Goal: Task Accomplishment & Management: Manage account settings

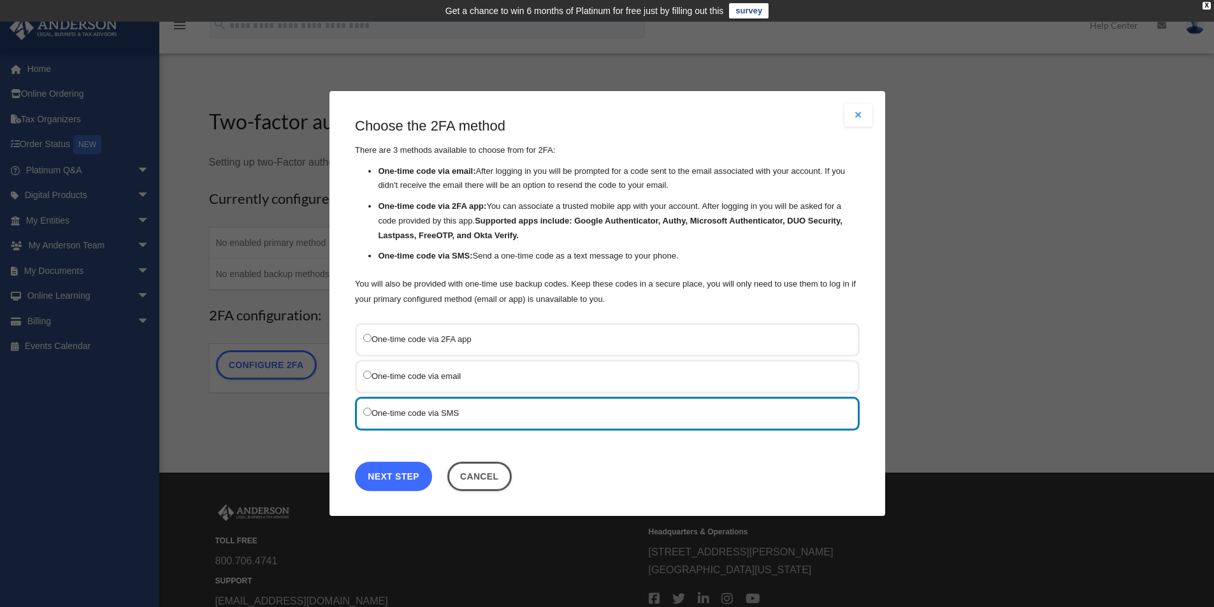
click at [409, 478] on link "Next Step" at bounding box center [393, 476] width 77 height 29
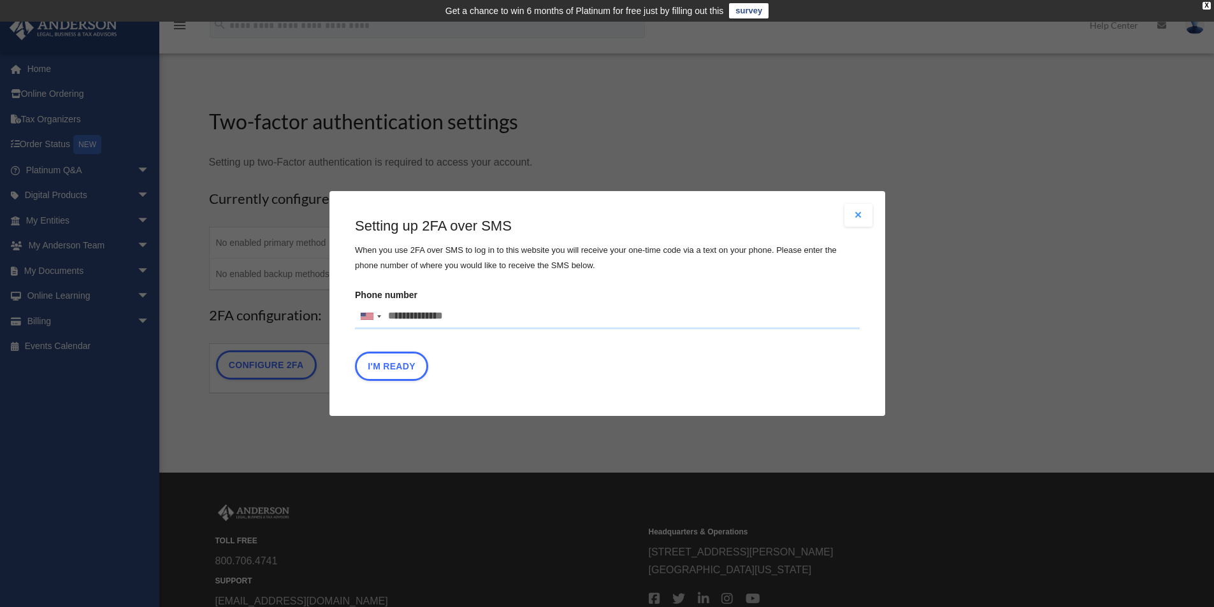
click at [391, 316] on input "Phone number United States +1 United Kingdom +44 Afghanistan (‫افغانستان‬‎) +93…" at bounding box center [607, 316] width 505 height 25
type input "**********"
click at [390, 363] on button "I'm Ready" at bounding box center [391, 366] width 73 height 29
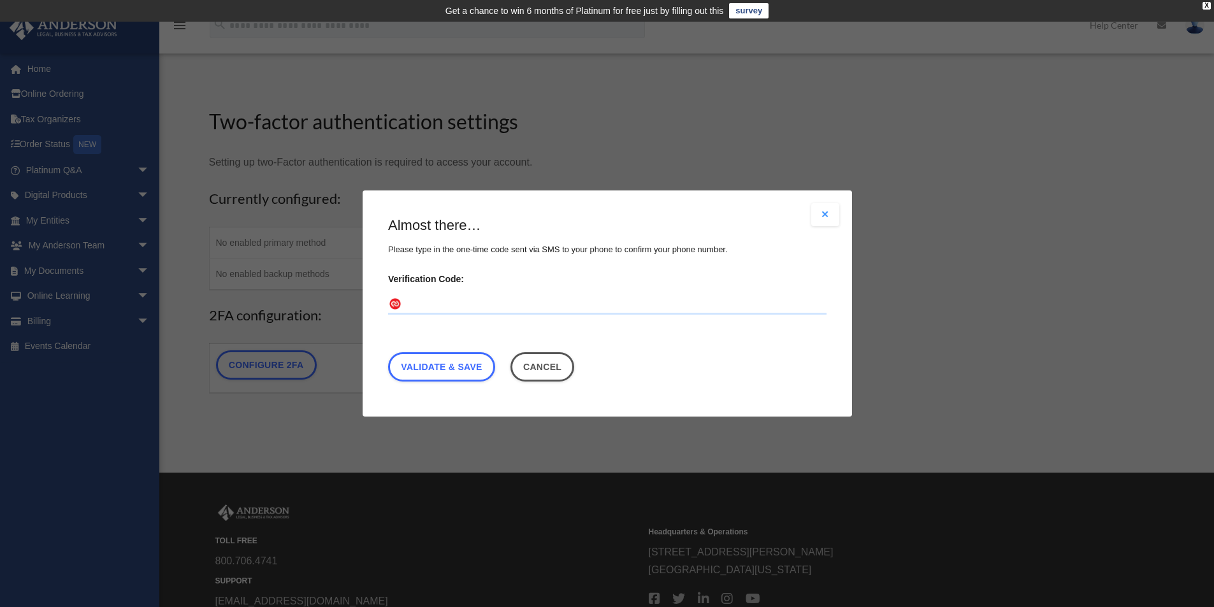
click at [423, 299] on input "Verification Code:" at bounding box center [607, 304] width 438 height 20
type input "******"
click at [443, 366] on link "Validate & Save" at bounding box center [441, 366] width 107 height 29
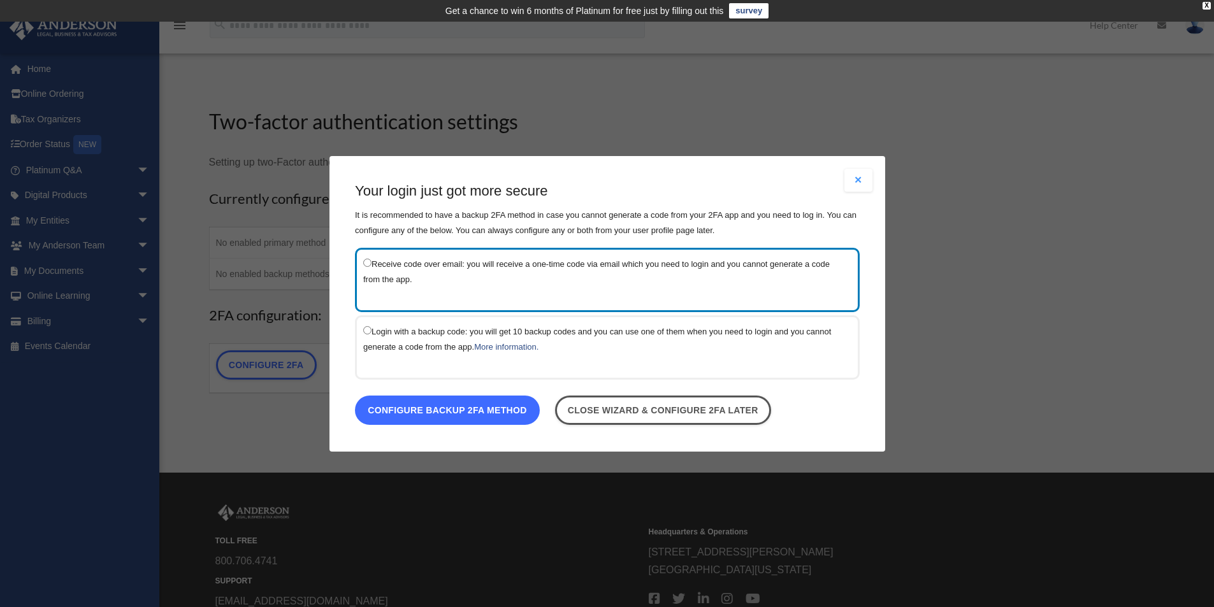
click at [472, 407] on link "Configure backup 2FA method" at bounding box center [447, 409] width 185 height 29
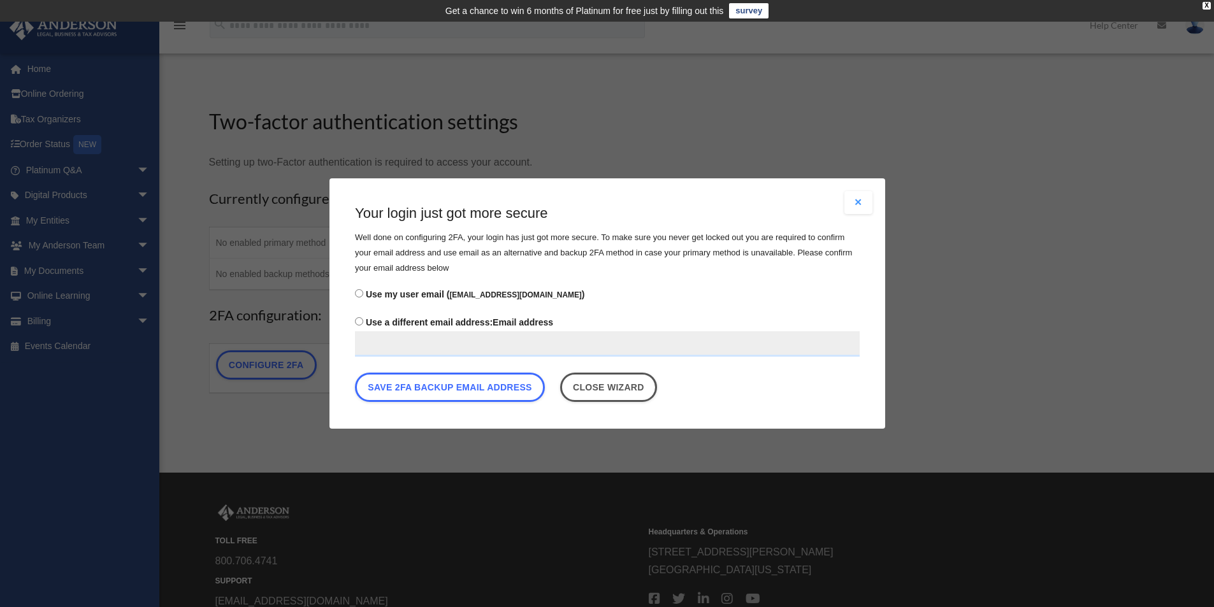
click at [409, 342] on input "Use a different email address: Email address" at bounding box center [607, 343] width 505 height 25
click at [431, 389] on button "Save 2FA backup email address" at bounding box center [450, 387] width 190 height 29
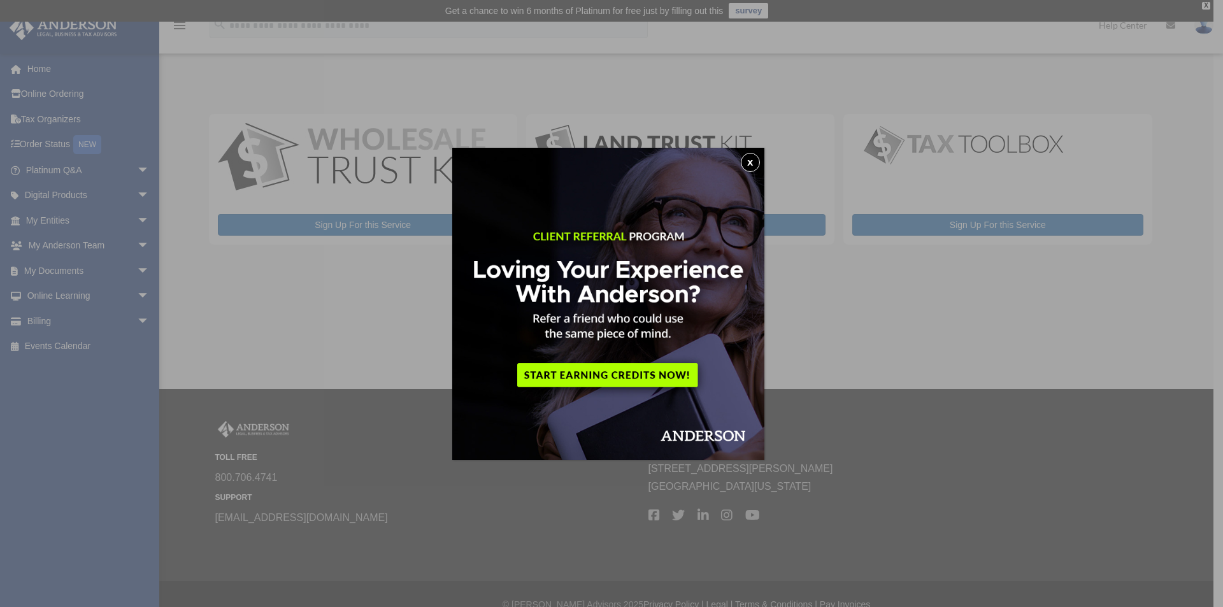
click at [751, 164] on button "x" at bounding box center [750, 162] width 19 height 19
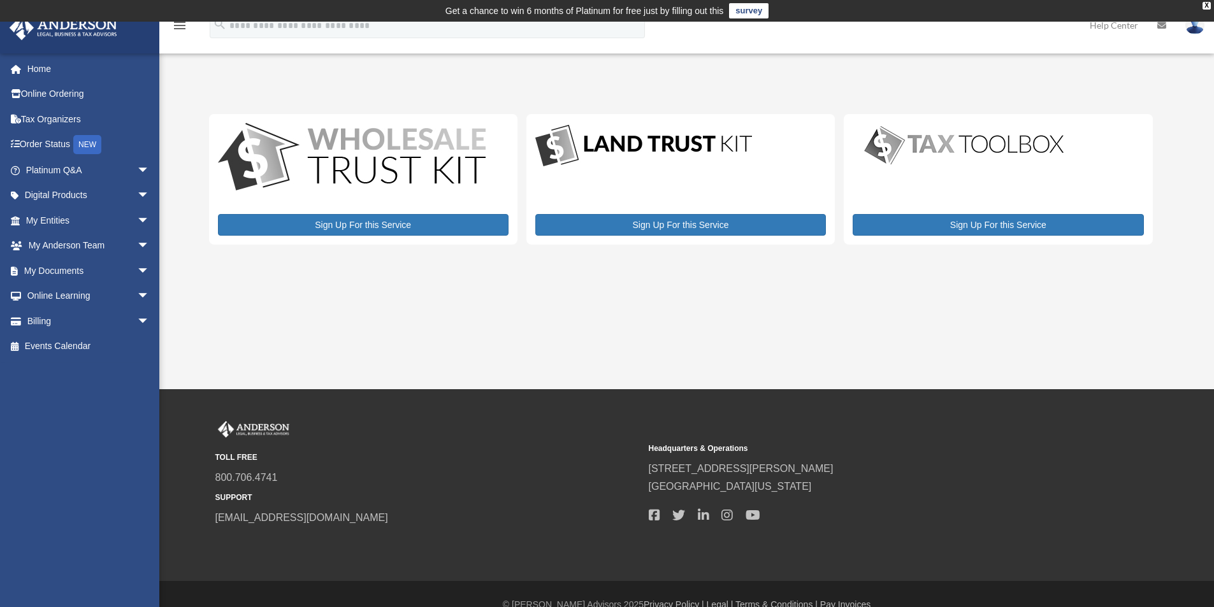
click at [1194, 28] on img at bounding box center [1194, 25] width 19 height 18
click at [1018, 86] on link "Reset Password" at bounding box center [1003, 85] width 127 height 26
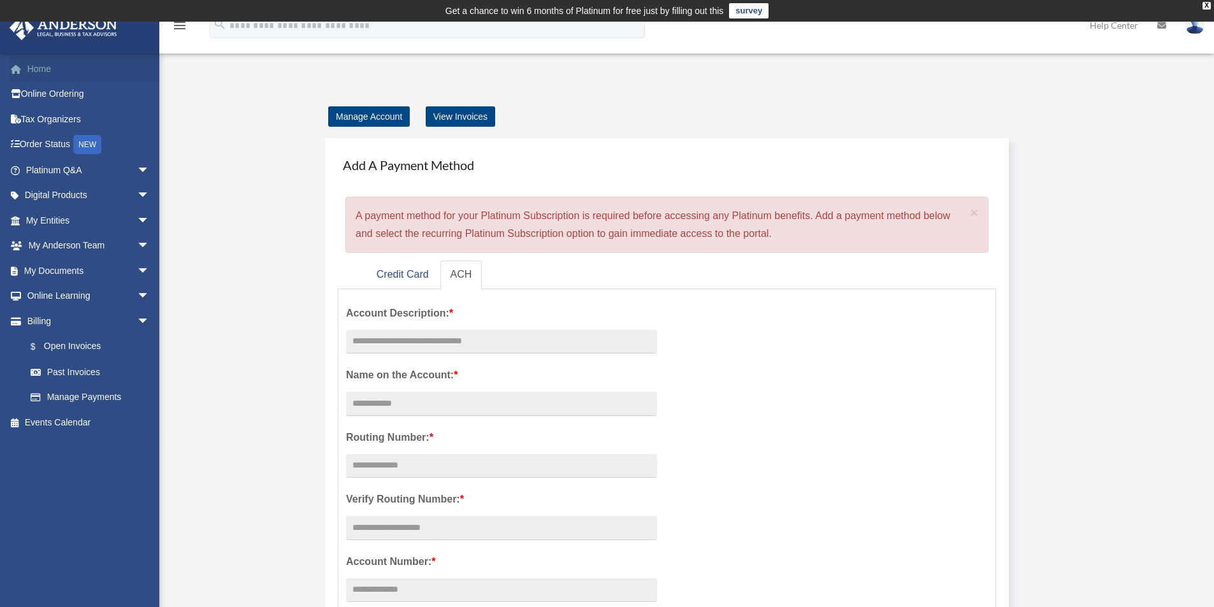
click at [41, 73] on link "Home" at bounding box center [89, 68] width 160 height 25
click at [1193, 29] on img at bounding box center [1194, 25] width 19 height 18
click at [1206, 3] on div "X" at bounding box center [1206, 6] width 8 height 8
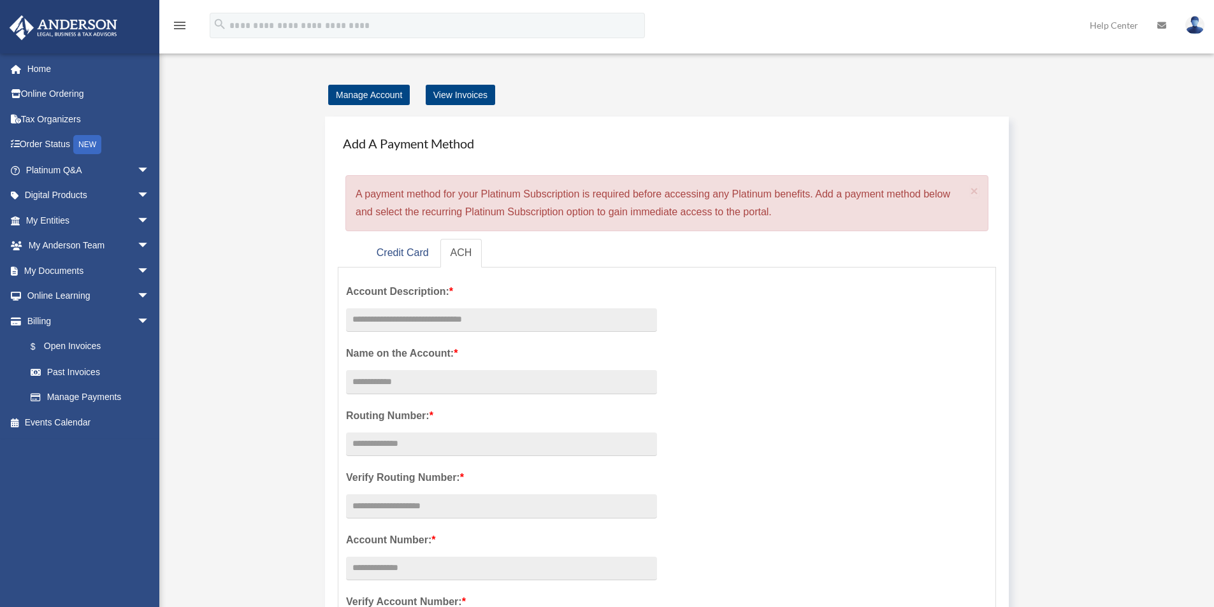
click at [1192, 24] on img at bounding box center [1194, 25] width 19 height 18
click at [1000, 83] on link "Reset Password" at bounding box center [1003, 85] width 127 height 26
